Goal: Task Accomplishment & Management: Complete application form

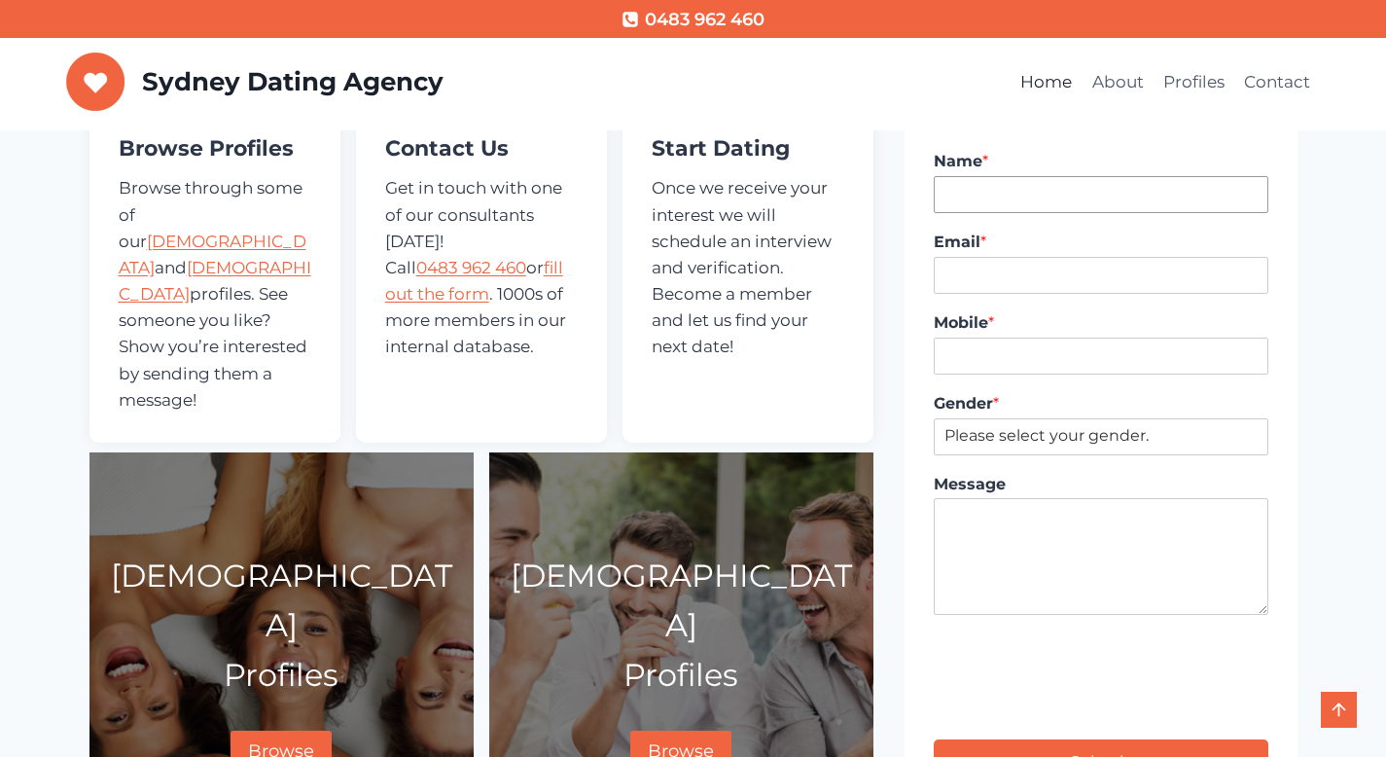
click at [1002, 201] on input "Name *" at bounding box center [1101, 194] width 334 height 37
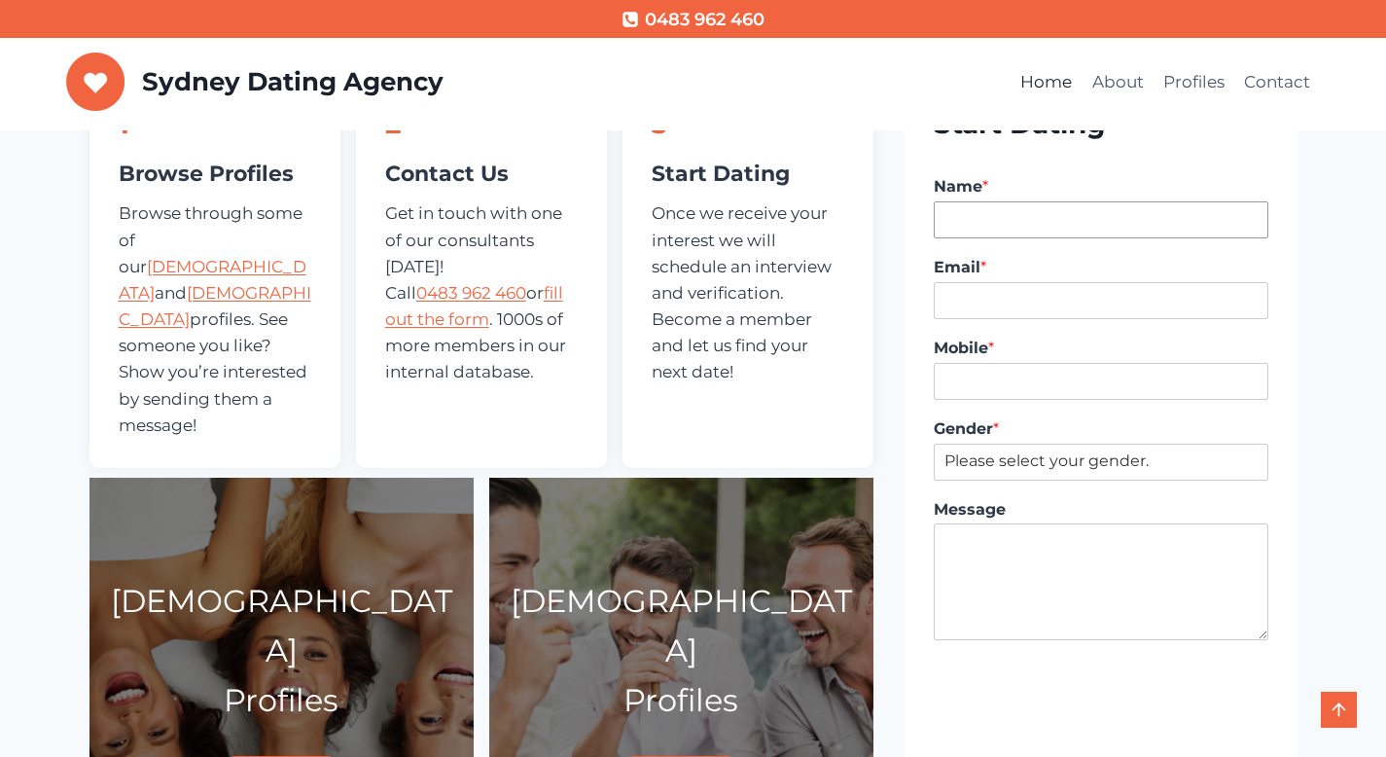
click at [997, 215] on input "Name *" at bounding box center [1101, 219] width 334 height 37
type input "Vuk Podinic"
click at [999, 310] on input "Email *" at bounding box center [1101, 300] width 334 height 37
type input "vuk@digitalpod.com.au"
click at [1011, 391] on input "Mobile *" at bounding box center [1101, 381] width 334 height 37
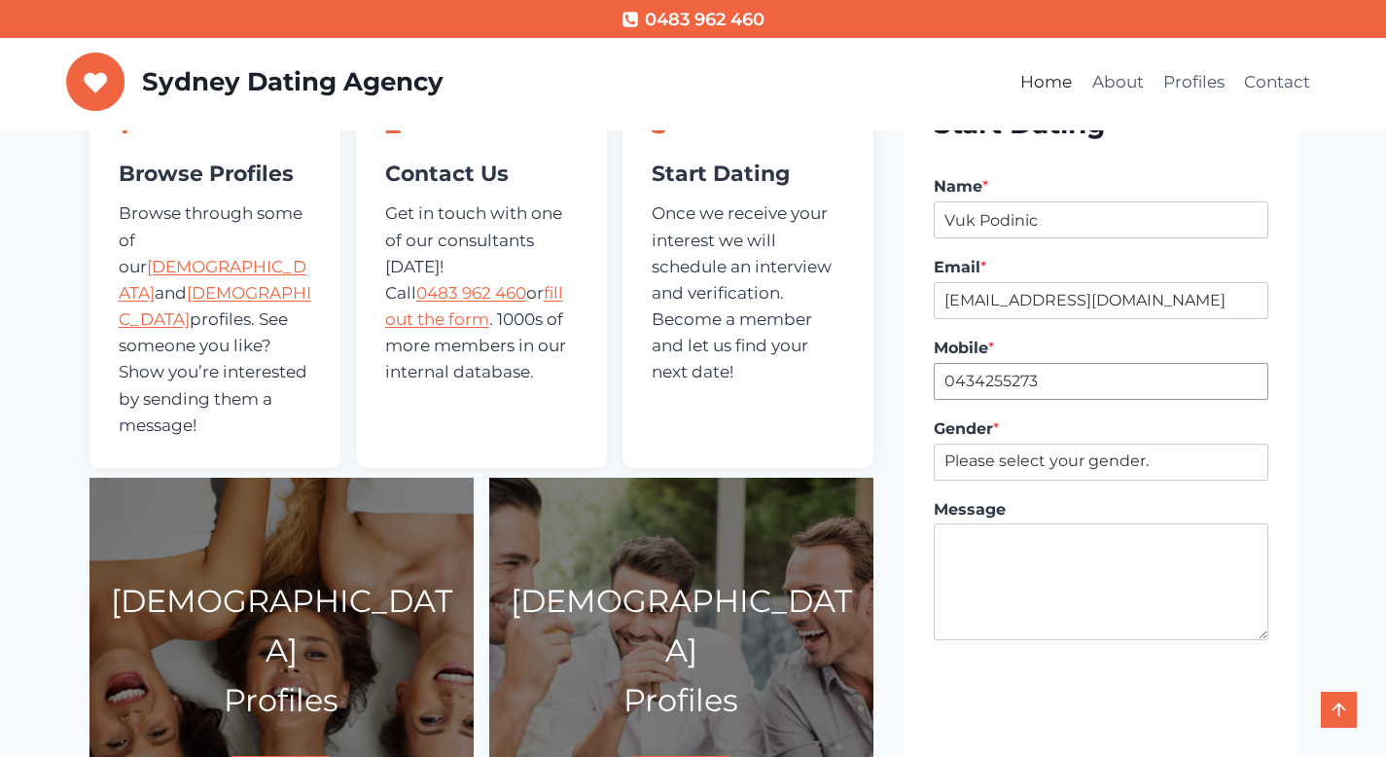
type input "0434255273"
click at [1070, 462] on select "Please select your gender. Male Female" at bounding box center [1101, 462] width 334 height 37
select select "Male"
click at [934, 444] on select "Please select your gender. Male Female" at bounding box center [1101, 462] width 334 height 37
click at [1016, 546] on textarea "Message" at bounding box center [1101, 581] width 334 height 117
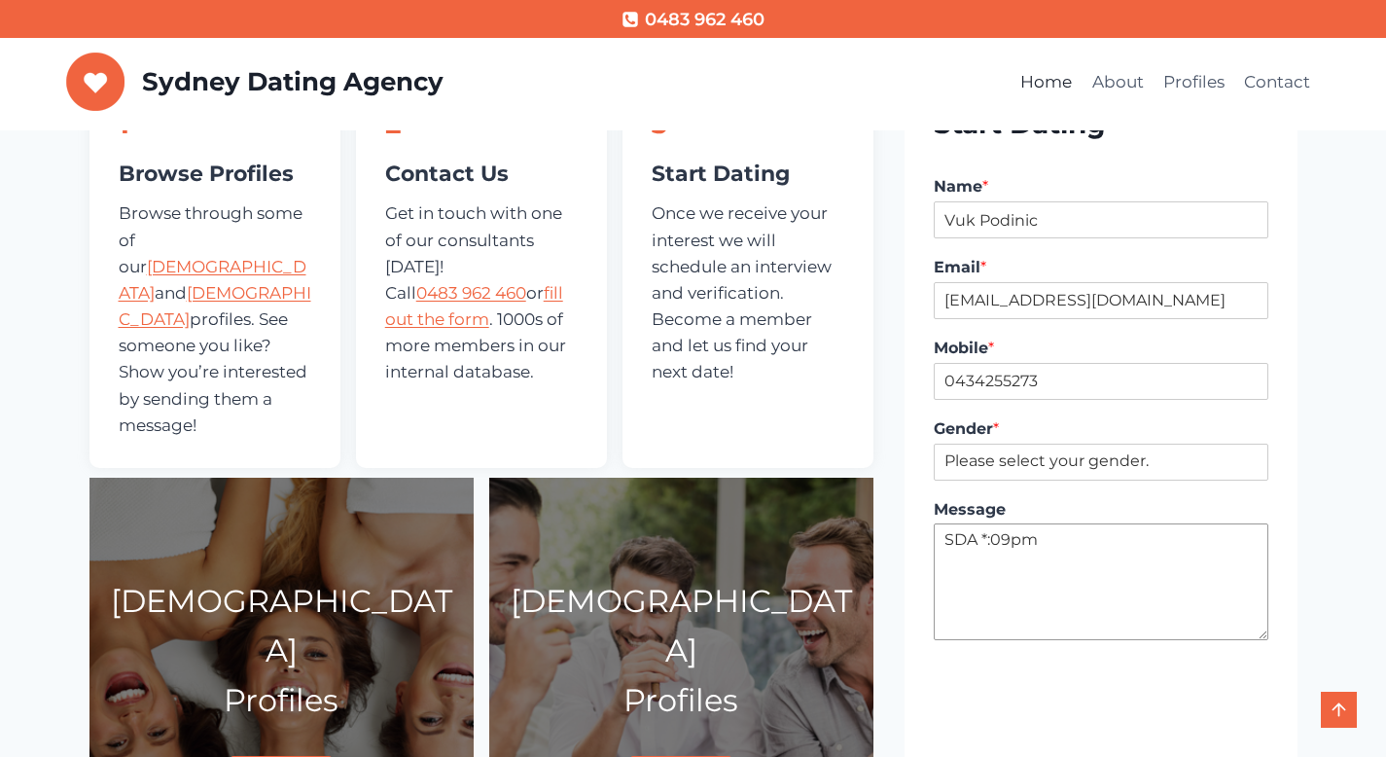
click at [987, 544] on textarea "SDA *:09pm" at bounding box center [1101, 581] width 334 height 117
type textarea "SDA 8:09pm"
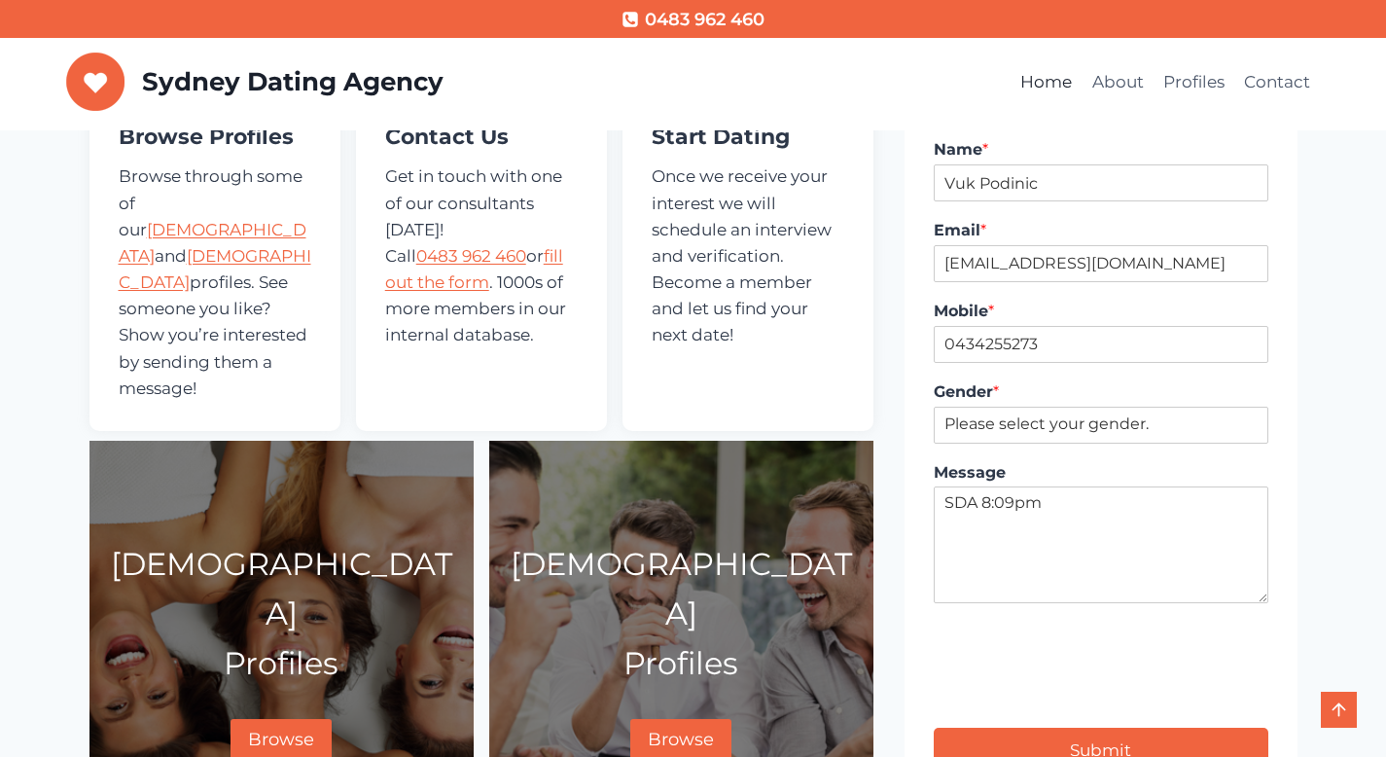
type input "1"
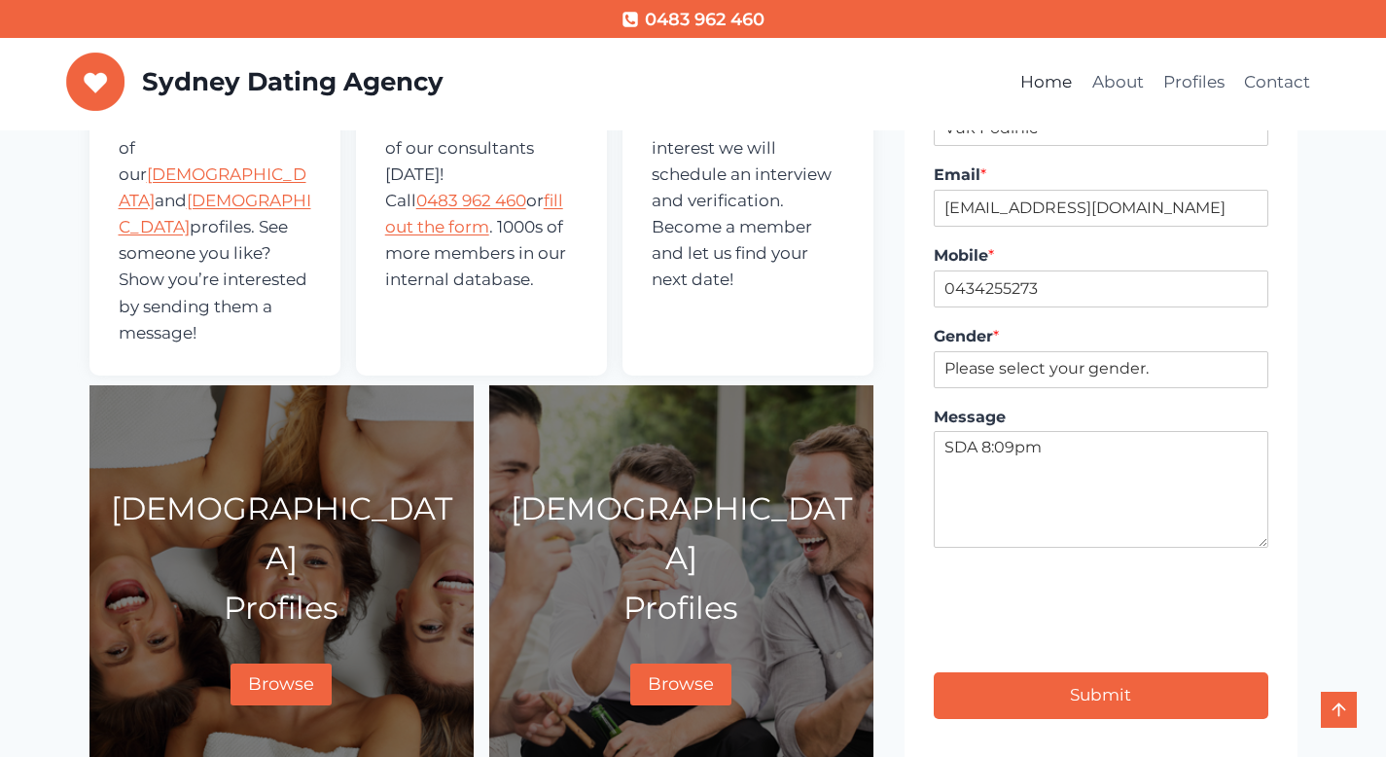
scroll to position [762, 0]
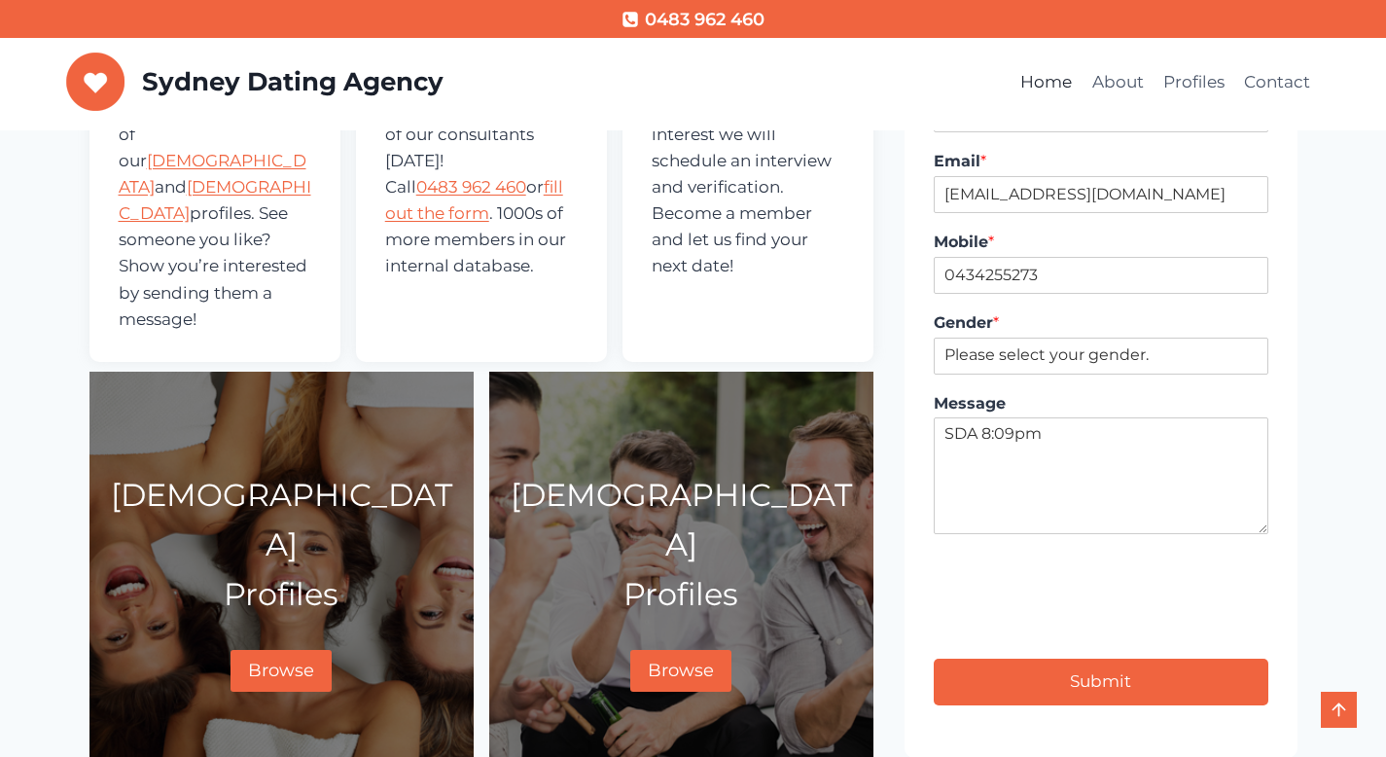
click at [1124, 681] on button "Submit" at bounding box center [1101, 682] width 334 height 46
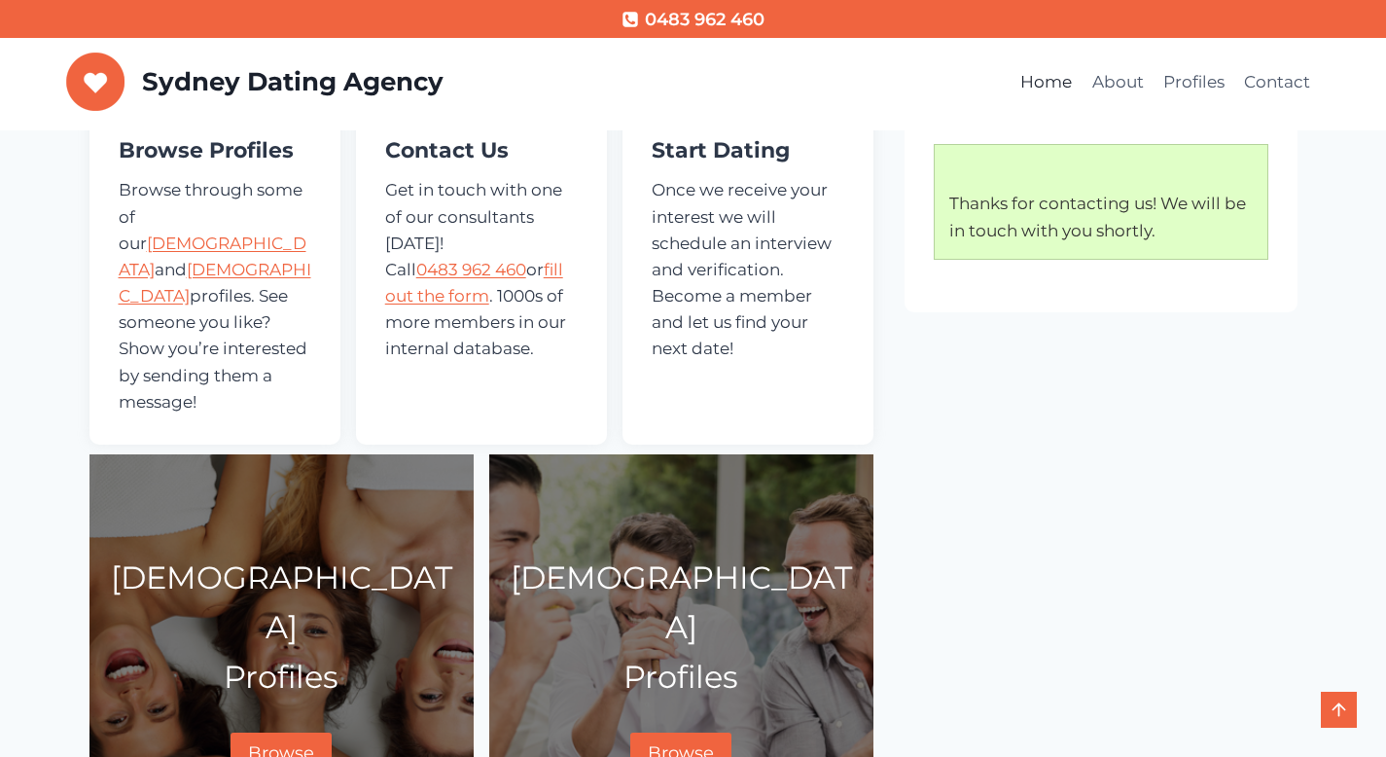
scroll to position [727, 0]
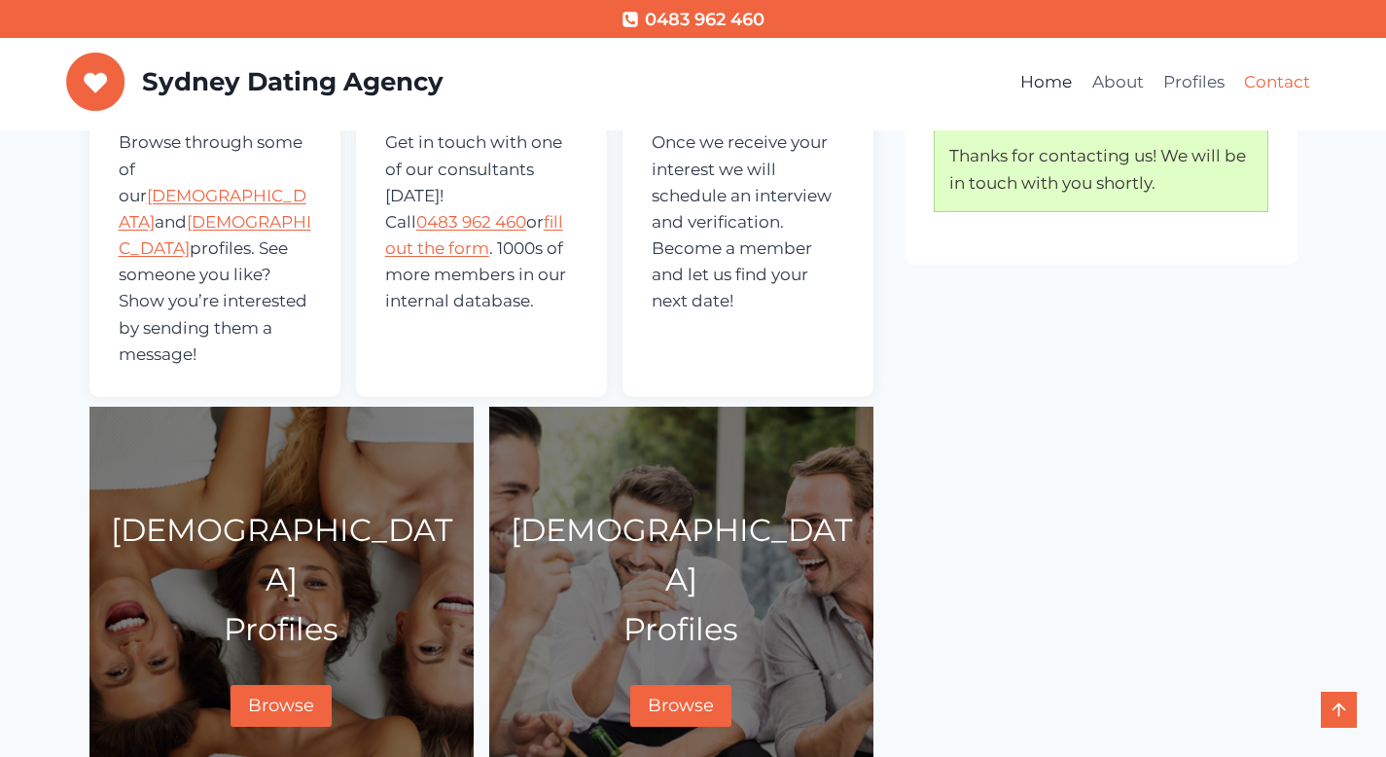
click at [1296, 76] on link "Contact" at bounding box center [1277, 82] width 86 height 47
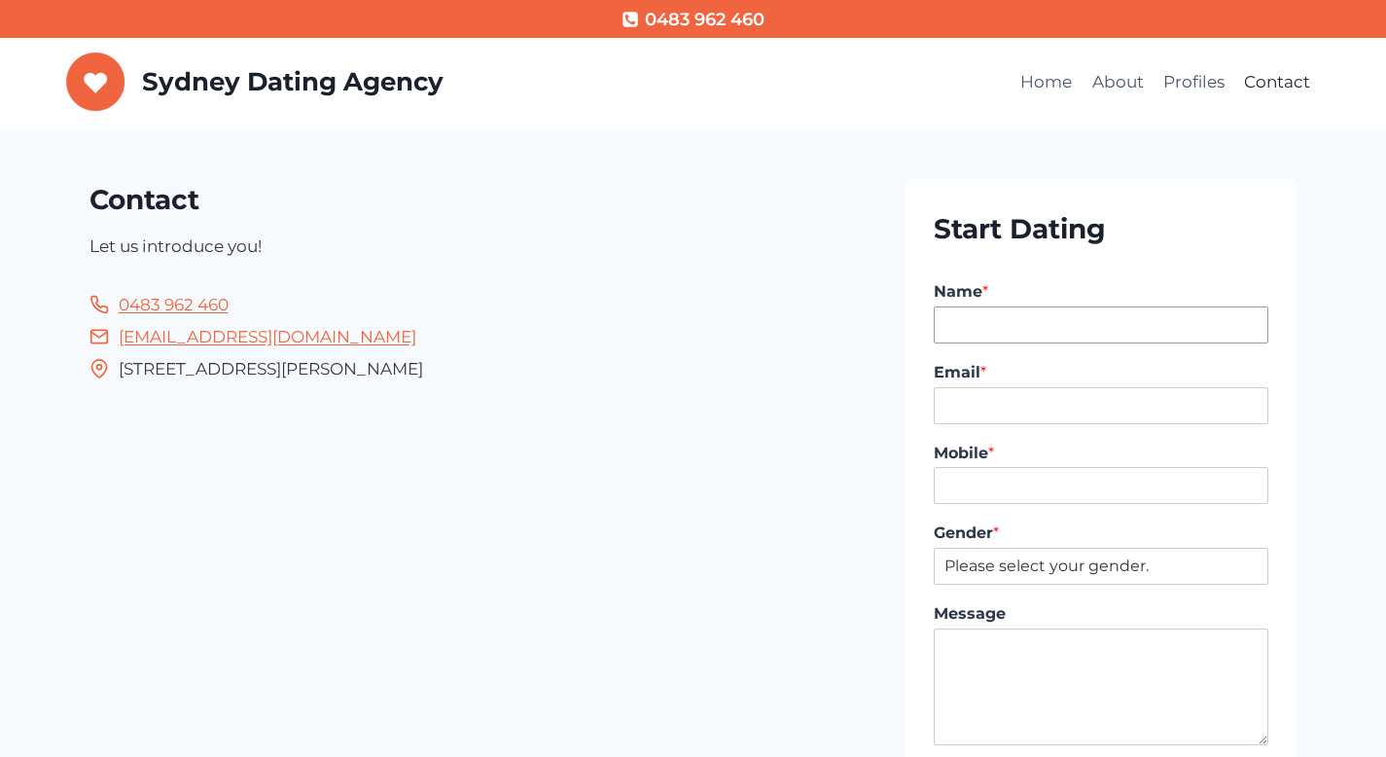
click at [1008, 325] on input "Name *" at bounding box center [1101, 324] width 334 height 37
type input "Rajko Podinic"
click at [1005, 432] on div "Email *" at bounding box center [1101, 393] width 334 height 81
click at [1005, 411] on input "Email *" at bounding box center [1101, 405] width 334 height 37
drag, startPoint x: 972, startPoint y: 401, endPoint x: 938, endPoint y: 401, distance: 34.0
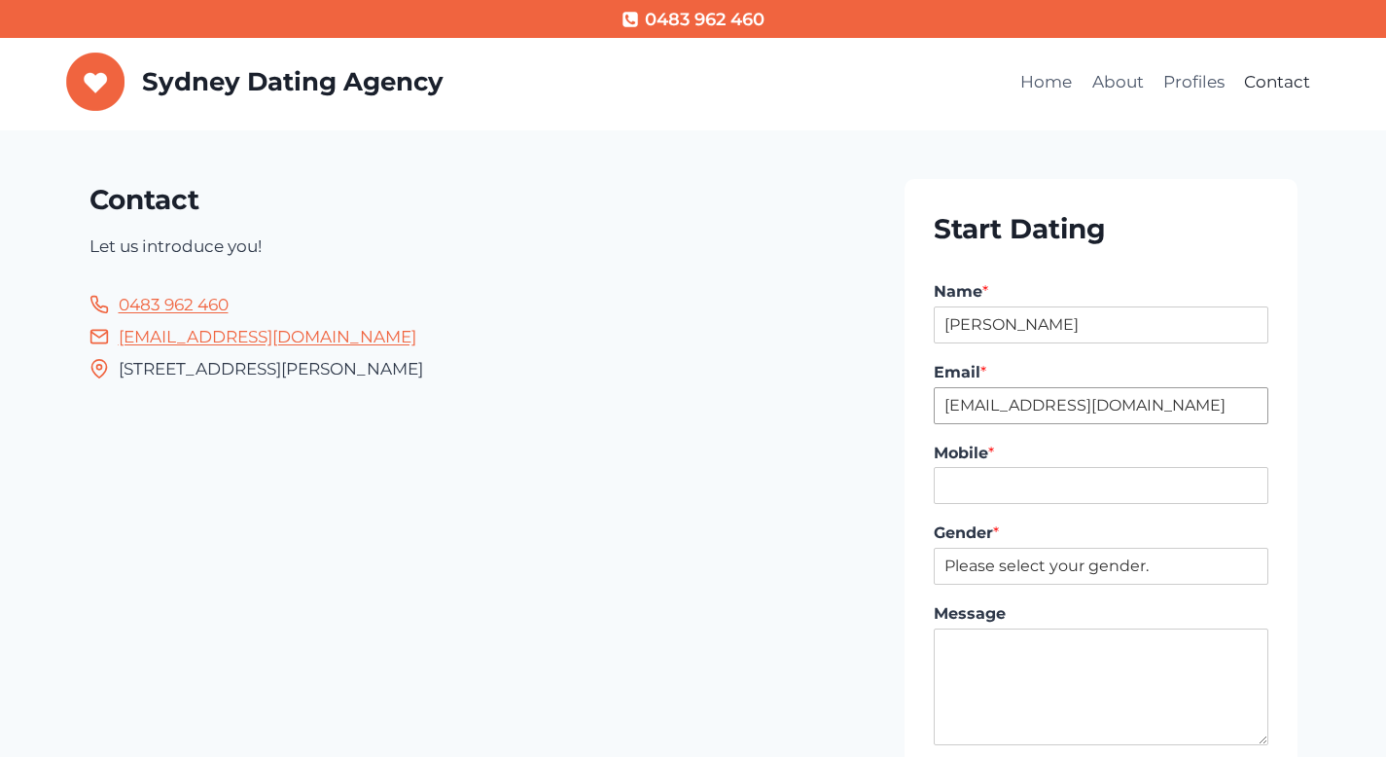
click at [938, 401] on input "vuk@digitalpod.com.au" at bounding box center [1101, 405] width 334 height 37
type input "rajko@digitalpod.com.au"
click at [1009, 485] on input "Mobile *" at bounding box center [1101, 485] width 334 height 37
type input "0405253206"
click at [1037, 574] on select "Please select your gender. Male Female" at bounding box center [1101, 566] width 334 height 37
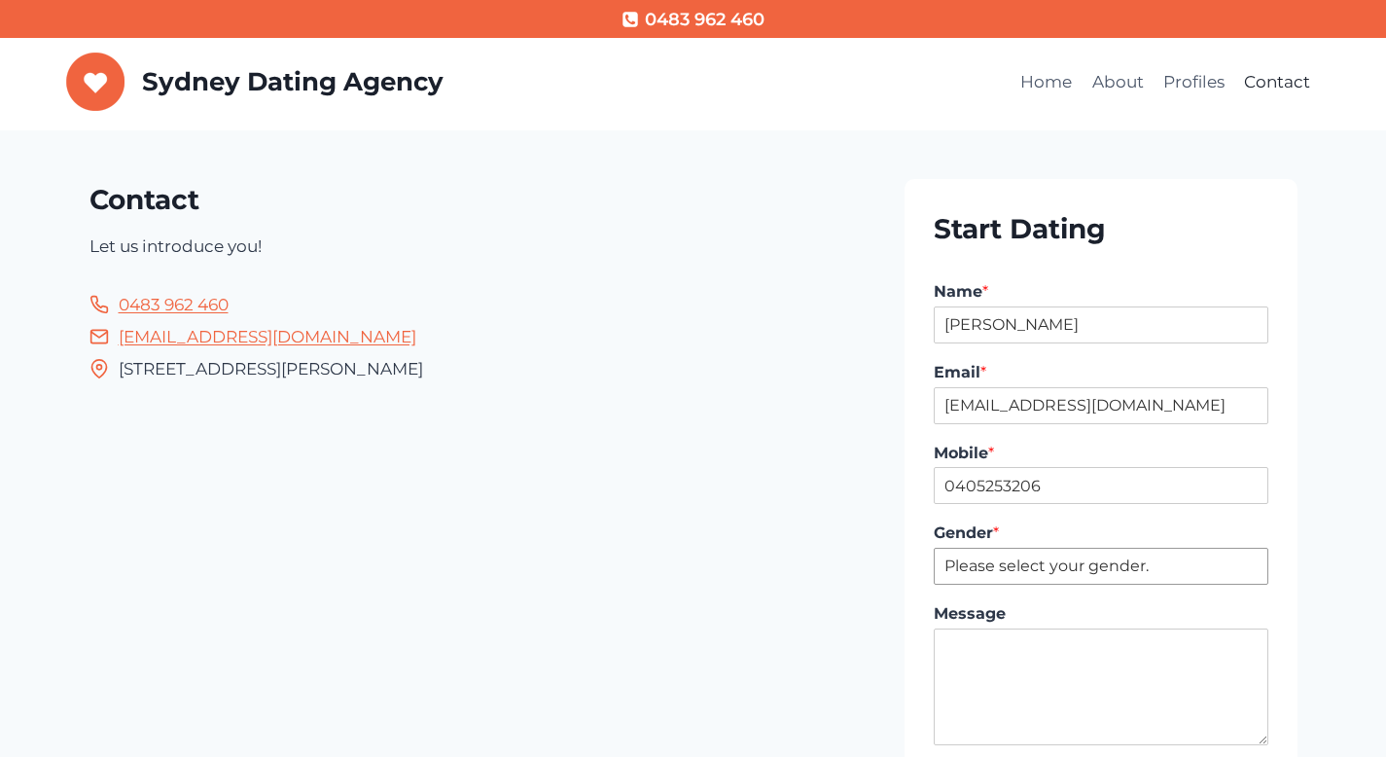
select select "[DEMOGRAPHIC_DATA]"
click at [934, 548] on select "Please select your gender. Male Female" at bounding box center [1101, 566] width 334 height 37
click at [1015, 654] on textarea "Message" at bounding box center [1101, 686] width 334 height 117
type textarea "R"
type textarea "SDA 8:15pm"
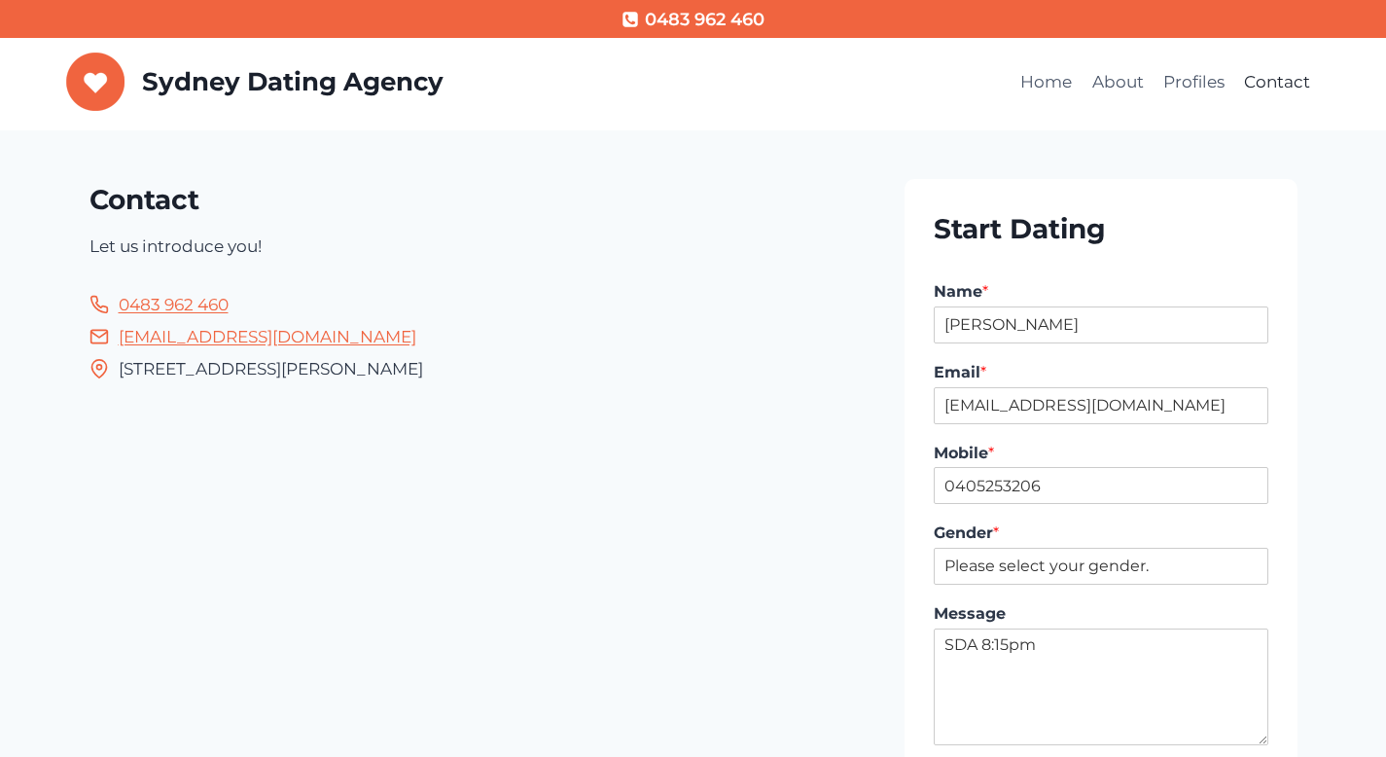
click at [1085, 610] on label "Message" at bounding box center [1101, 614] width 334 height 20
click at [1085, 628] on textarea "SDA 8:15pm" at bounding box center [1101, 686] width 334 height 117
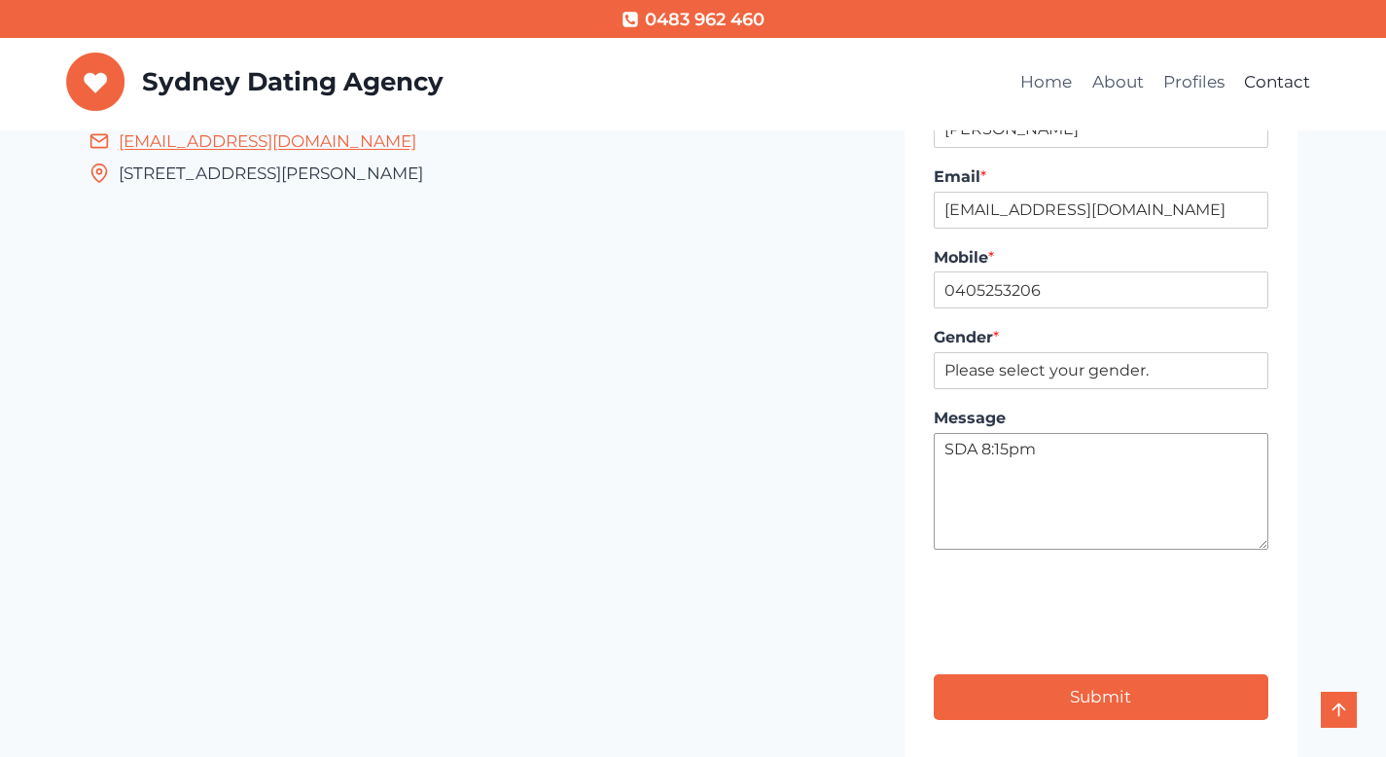
scroll to position [197, 0]
type input "1"
click at [1075, 688] on button "Submit" at bounding box center [1101, 696] width 334 height 46
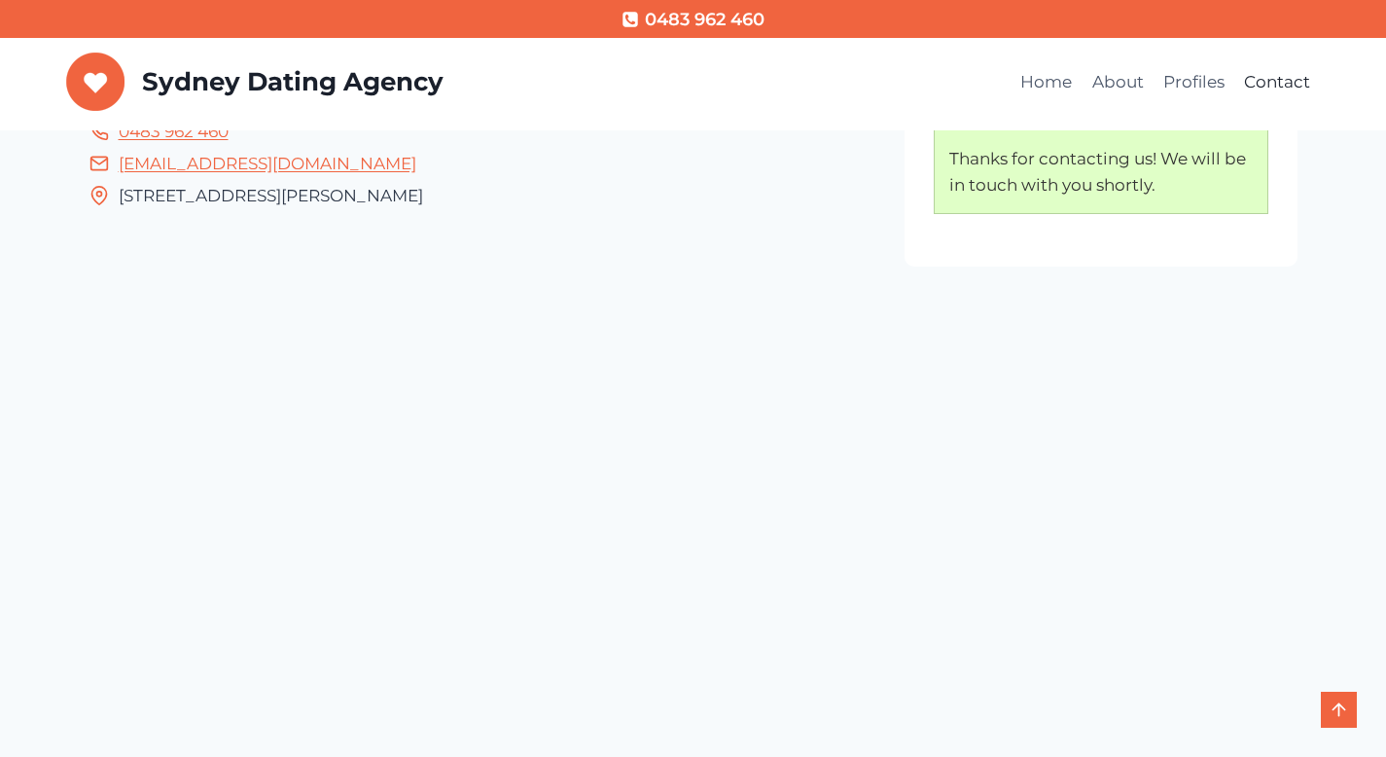
scroll to position [175, 0]
click at [1312, 89] on link "Contact" at bounding box center [1277, 82] width 86 height 47
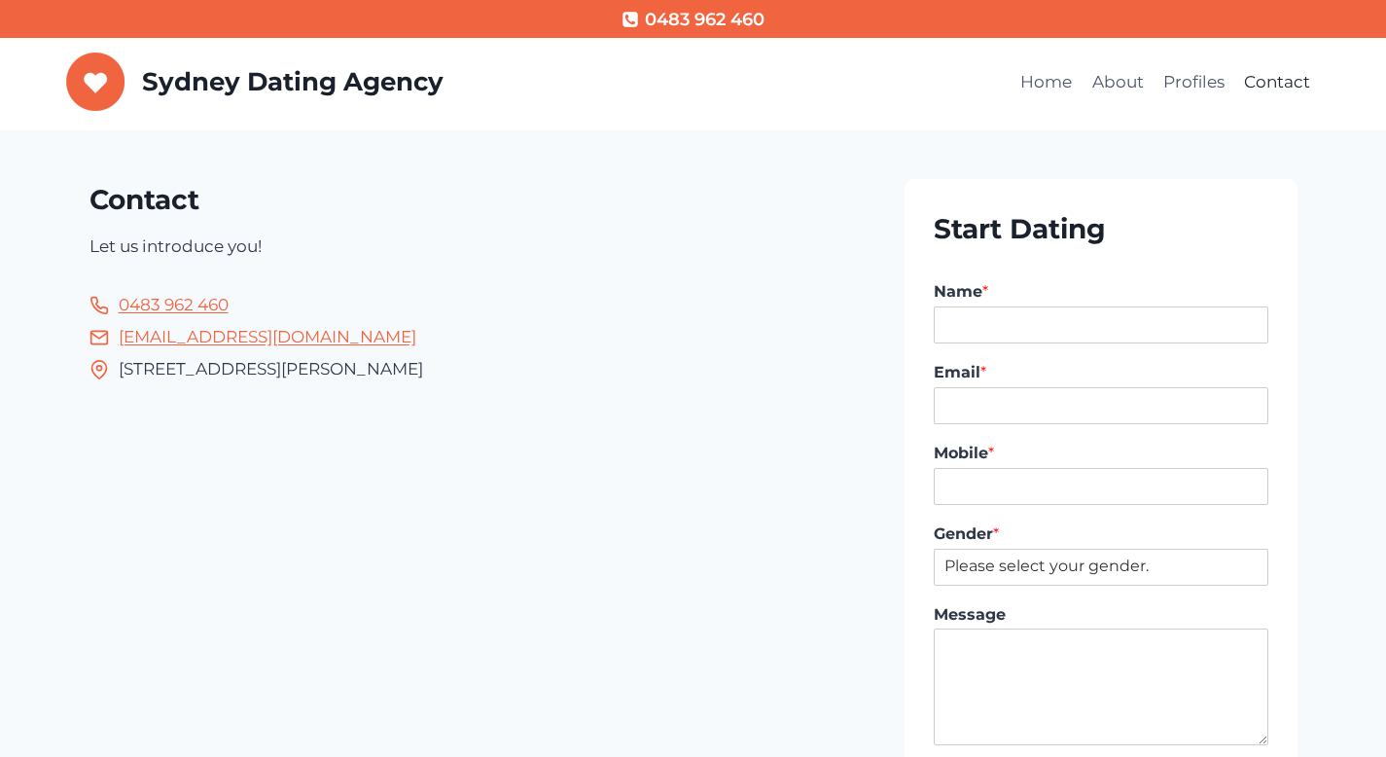
click at [1016, 347] on div "Name * First - Last" at bounding box center [1101, 312] width 334 height 81
click at [1015, 330] on input "Name *" at bounding box center [1101, 324] width 334 height 37
type input "Rajko Podinic"
click at [981, 401] on input "Email *" at bounding box center [1101, 405] width 334 height 37
type input "rajko@digitalpod.com.au"
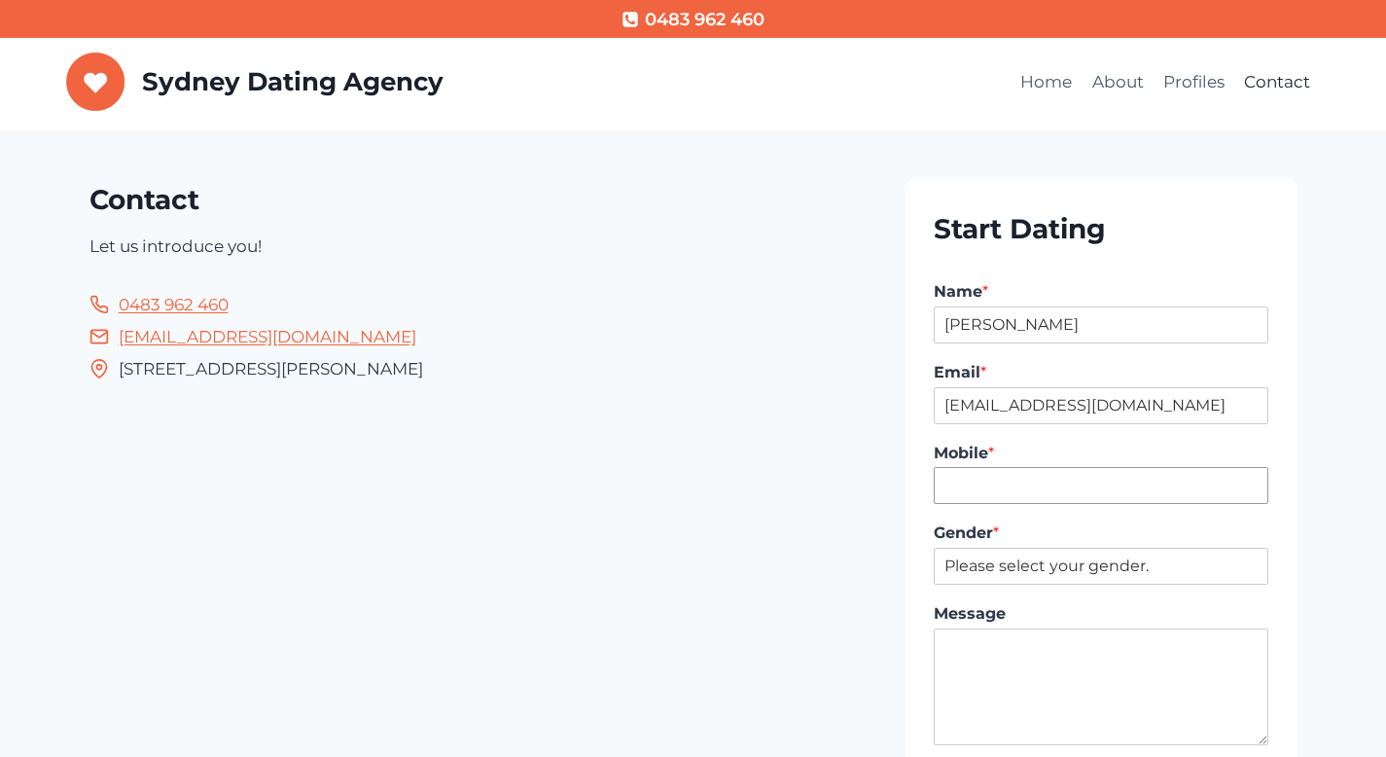
click at [1009, 490] on input "Mobile *" at bounding box center [1101, 485] width 334 height 37
type input "0434255273"
click at [1027, 569] on select "Please select your gender. Male Female" at bounding box center [1101, 566] width 334 height 37
select select "[DEMOGRAPHIC_DATA]"
click at [934, 548] on select "Please select your gender. Male Female" at bounding box center [1101, 566] width 334 height 37
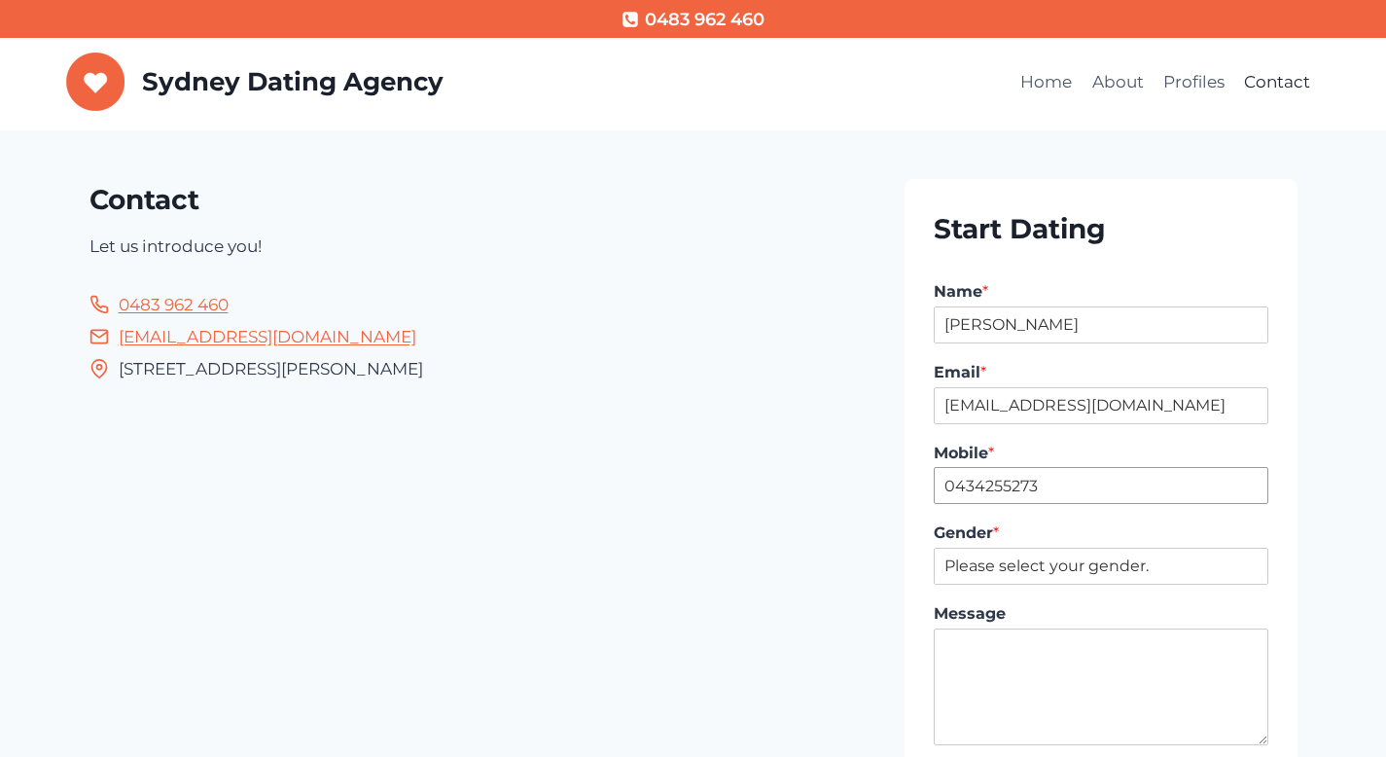
click at [1034, 487] on input "0434255273" at bounding box center [1101, 485] width 334 height 37
click at [1034, 485] on input "Mobile *" at bounding box center [1101, 485] width 334 height 37
type input "0405253206"
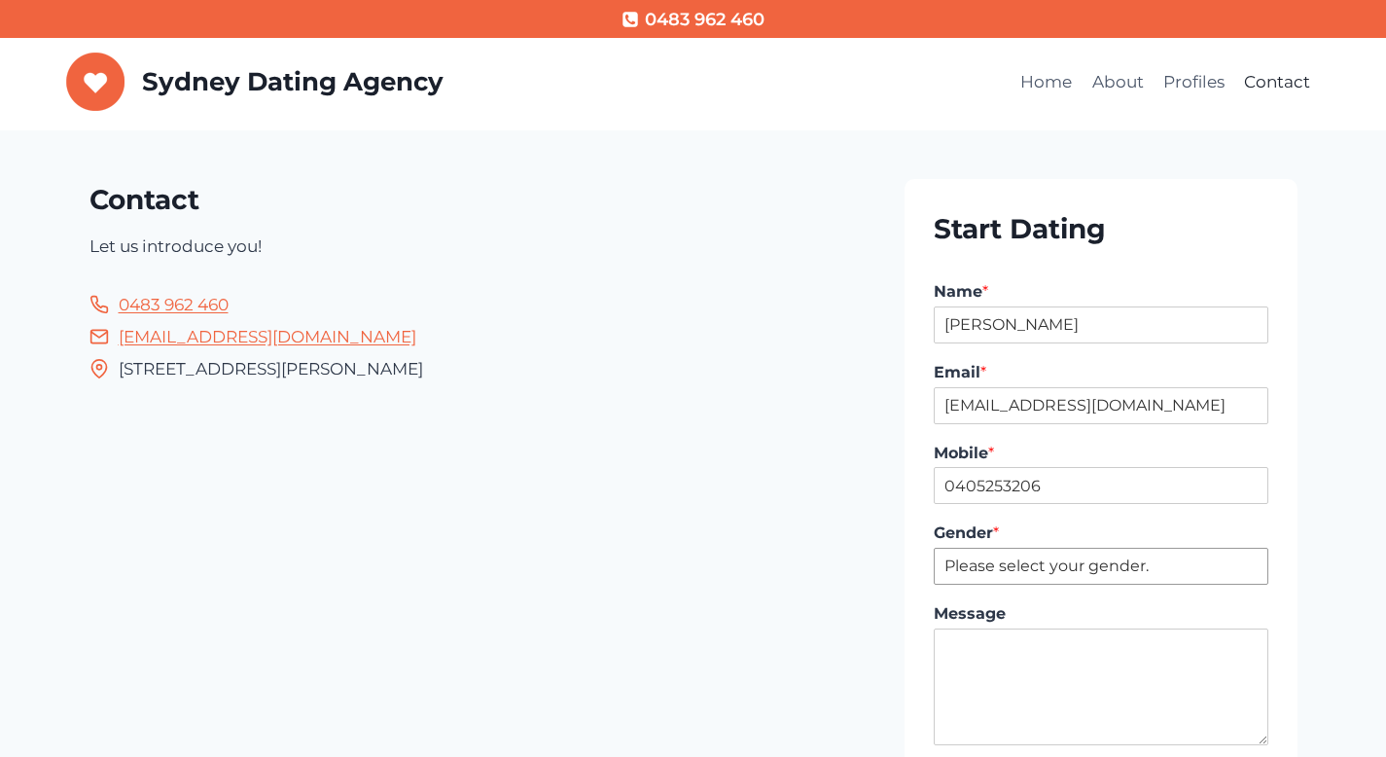
click at [1037, 571] on select "Please select your gender. Male Female" at bounding box center [1101, 566] width 334 height 37
click at [982, 659] on textarea "Message" at bounding box center [1101, 686] width 334 height 117
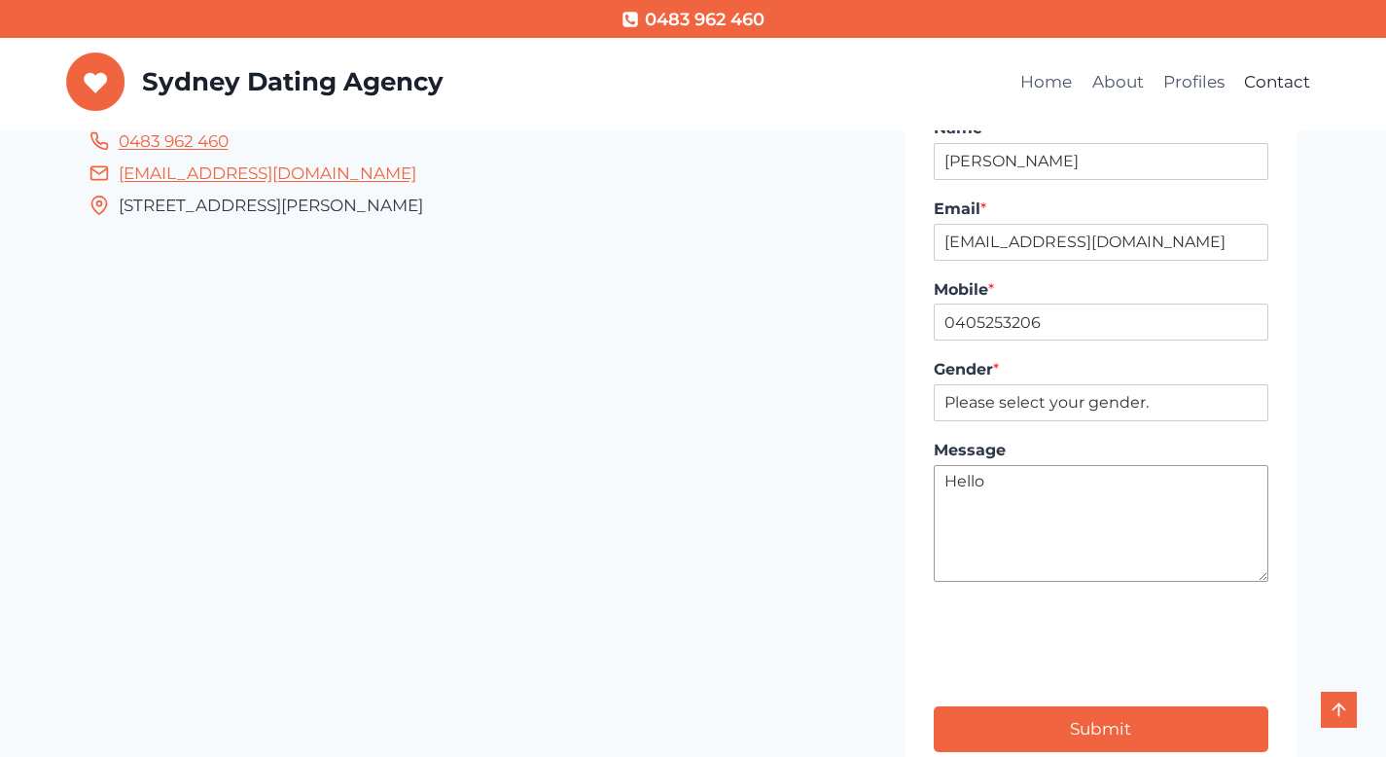
type textarea "Hello"
type input "1"
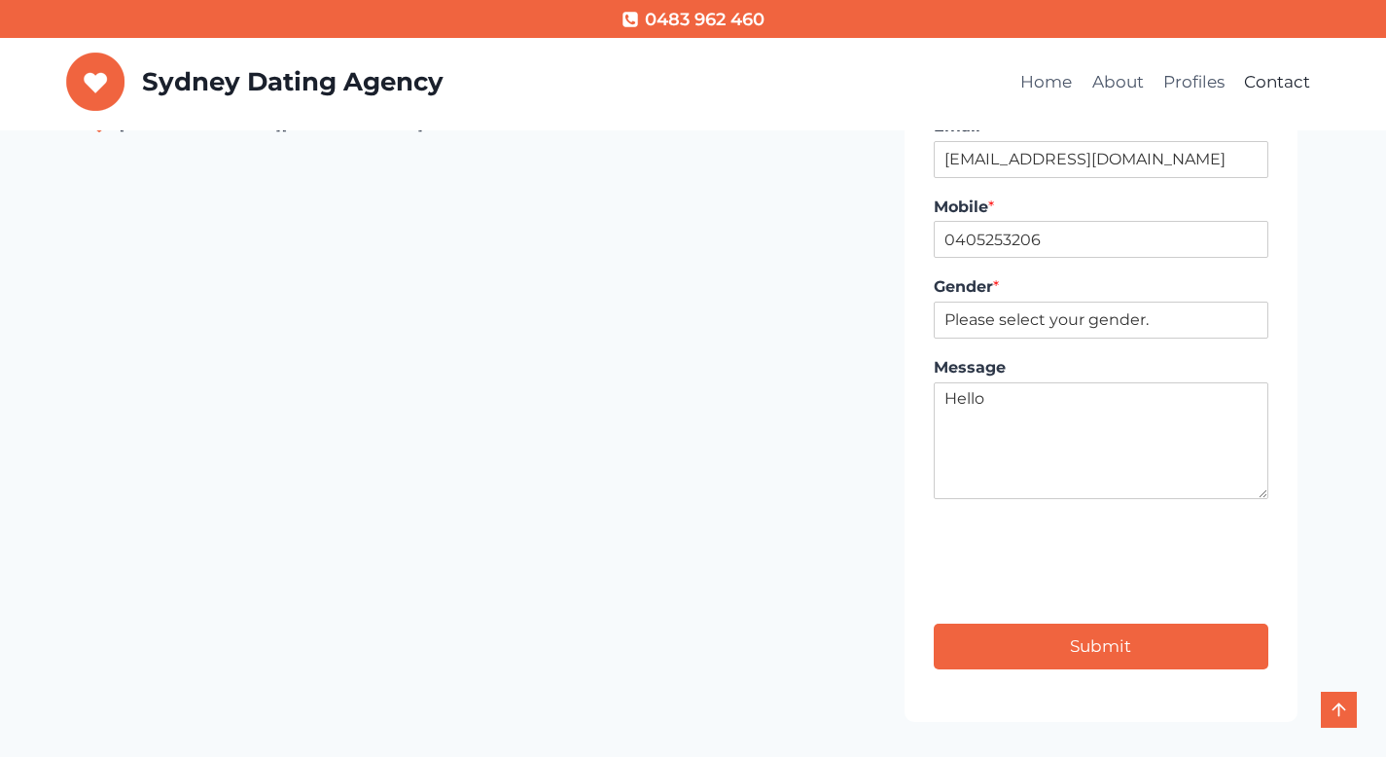
scroll to position [271, 0]
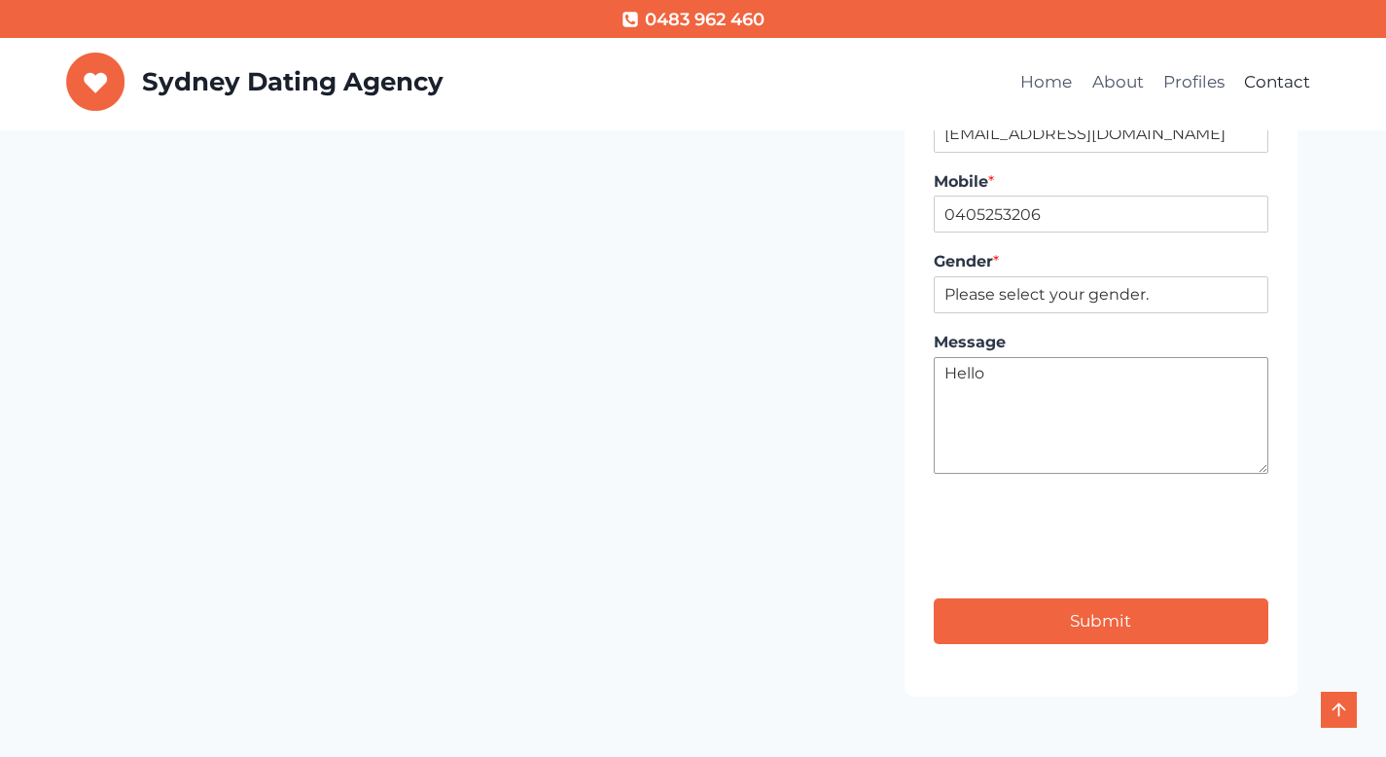
click at [1045, 405] on textarea "Hello" at bounding box center [1101, 415] width 334 height 117
type textarea "Hello 8:12pm"
click at [1130, 624] on button "Submit" at bounding box center [1101, 621] width 334 height 46
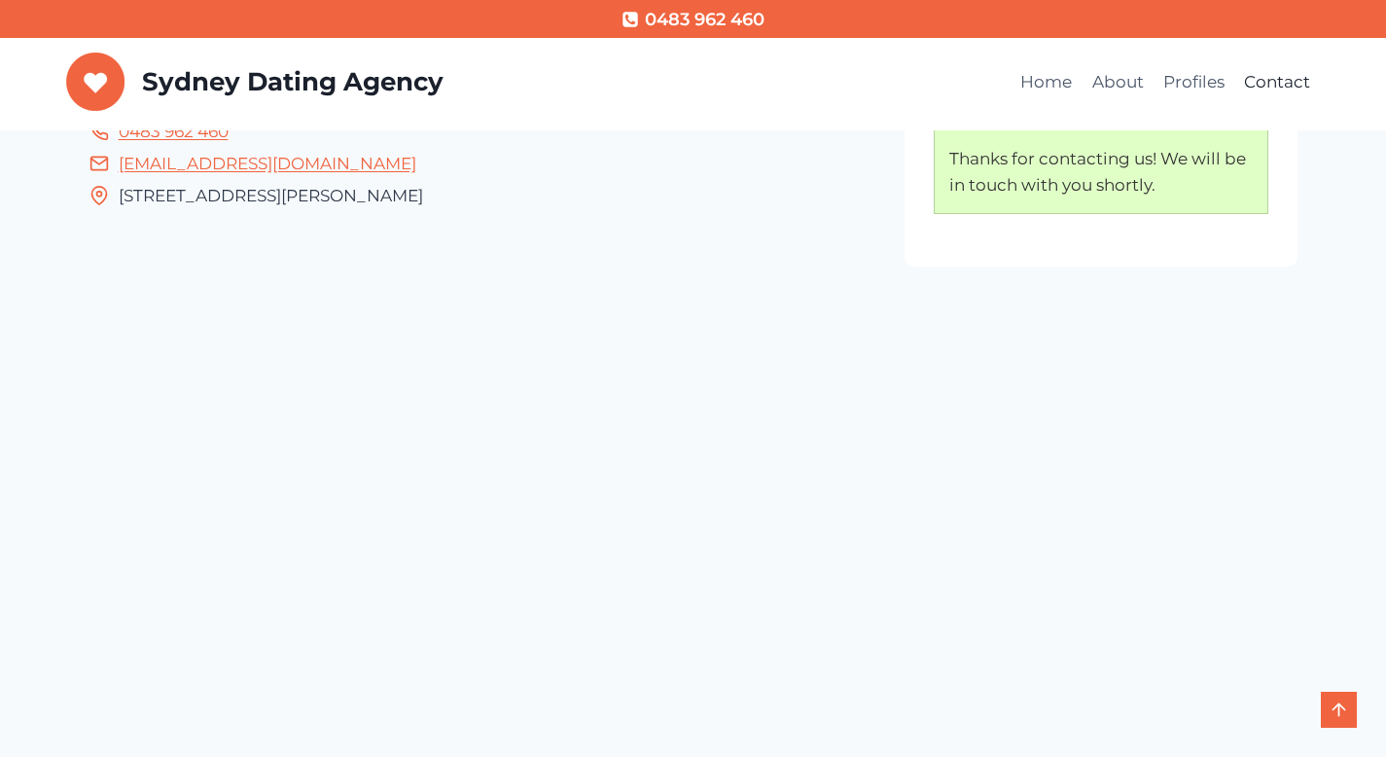
scroll to position [175, 0]
click at [1244, 77] on link "Contact" at bounding box center [1277, 82] width 86 height 47
